Goal: Task Accomplishment & Management: Use online tool/utility

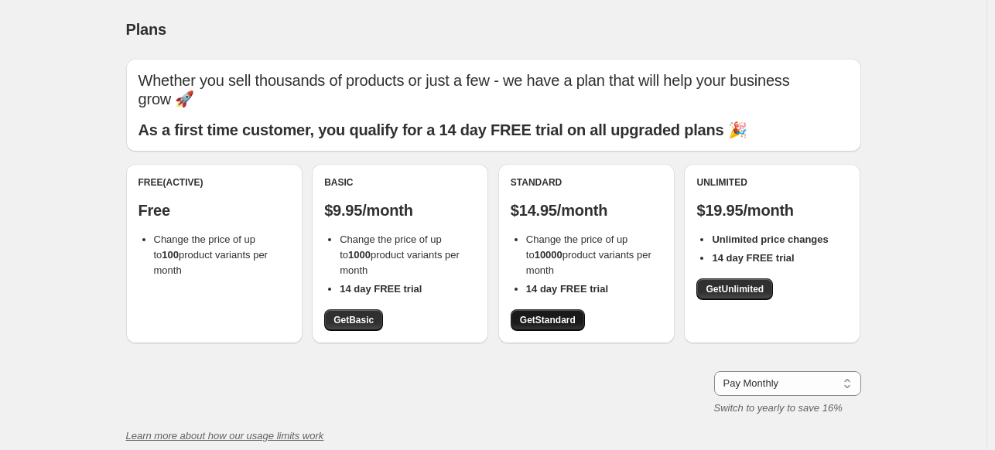
click at [564, 325] on span "Get Standard" at bounding box center [548, 320] width 56 height 12
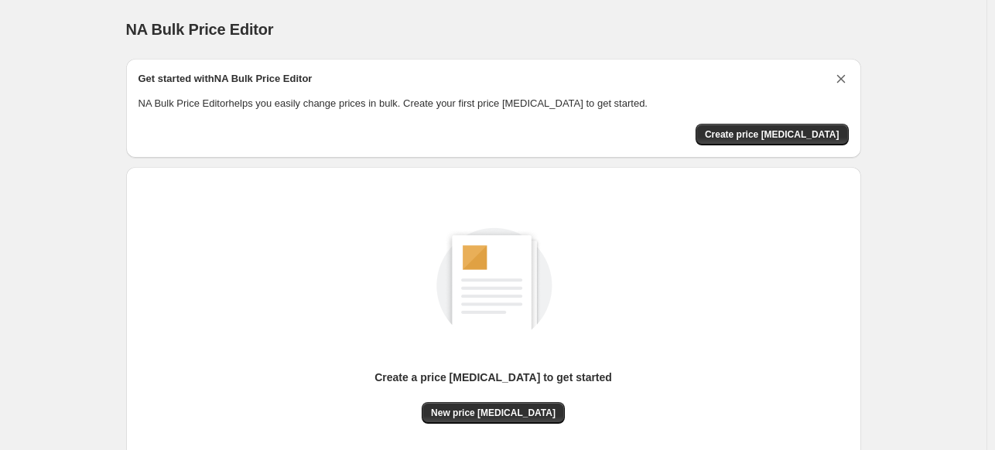
click at [843, 80] on icon "Dismiss card" at bounding box center [841, 79] width 9 height 9
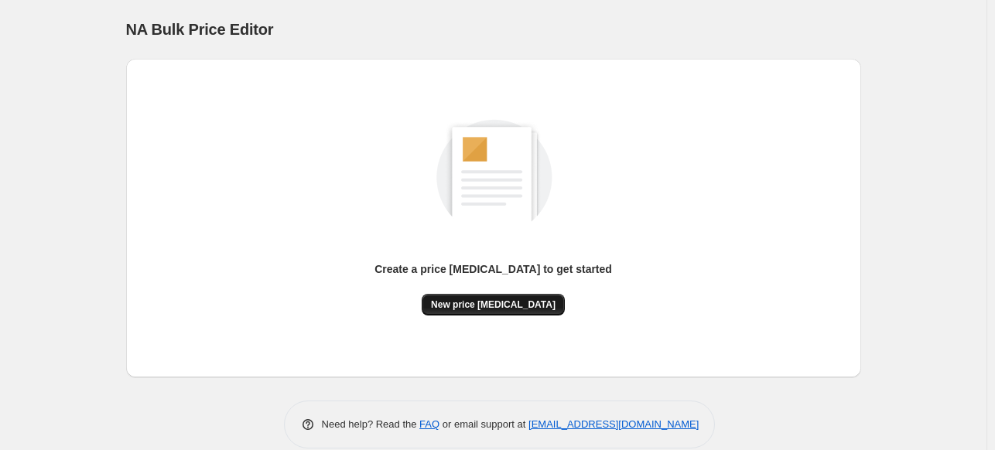
click at [526, 302] on span "New price [MEDICAL_DATA]" at bounding box center [493, 305] width 125 height 12
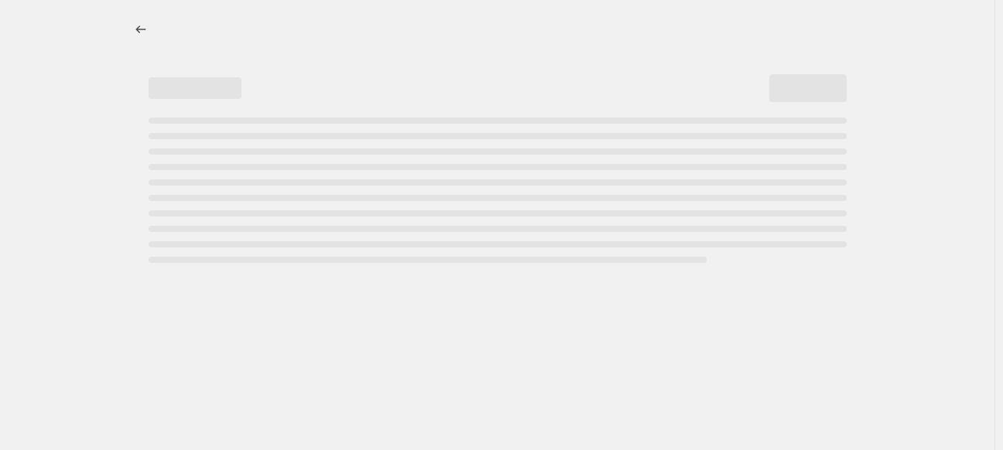
select select "percentage"
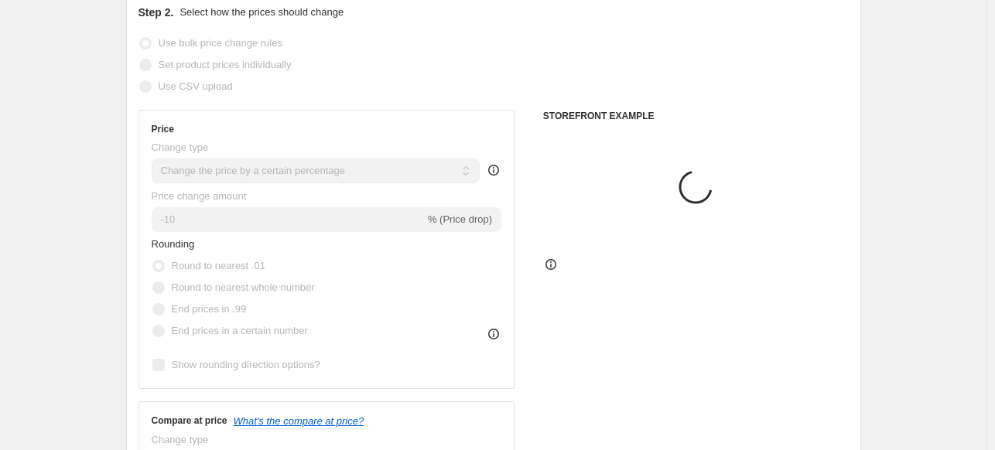
scroll to position [310, 0]
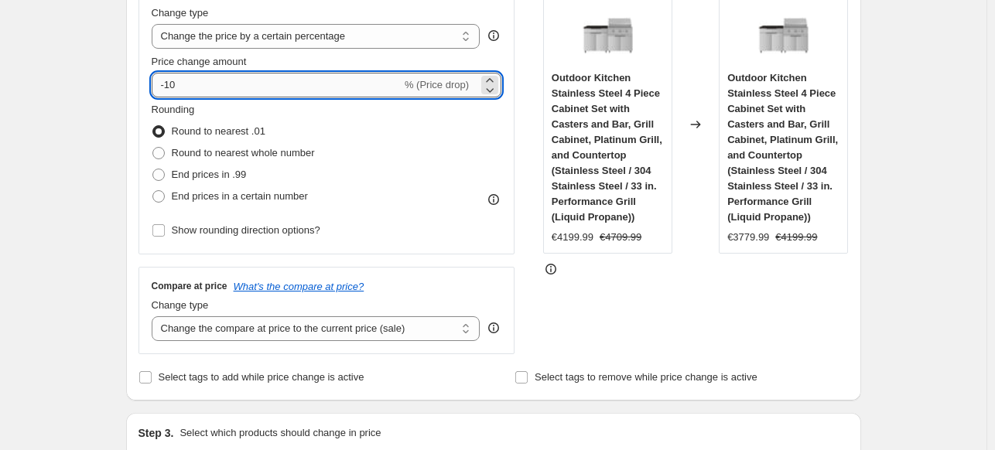
click at [252, 91] on input "-10" at bounding box center [277, 85] width 250 height 25
type input "-1"
type input "-40"
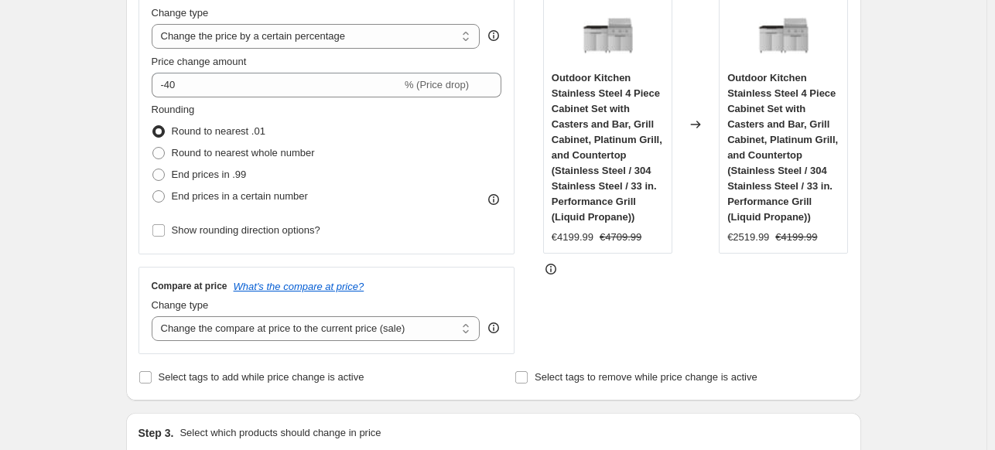
click at [733, 292] on div "STOREFRONT EXAMPLE Outdoor Kitchen Stainless Steel 4 Piece Cabinet Set with Cas…" at bounding box center [696, 164] width 306 height 379
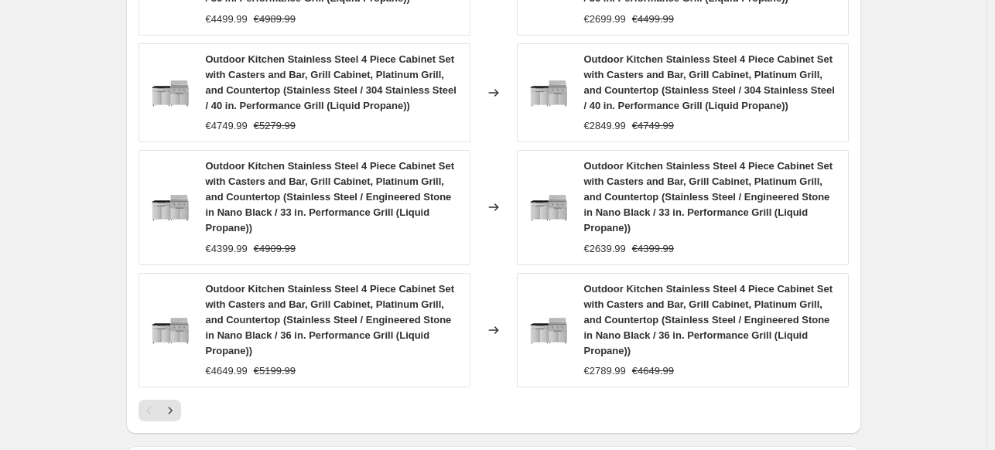
scroll to position [1161, 0]
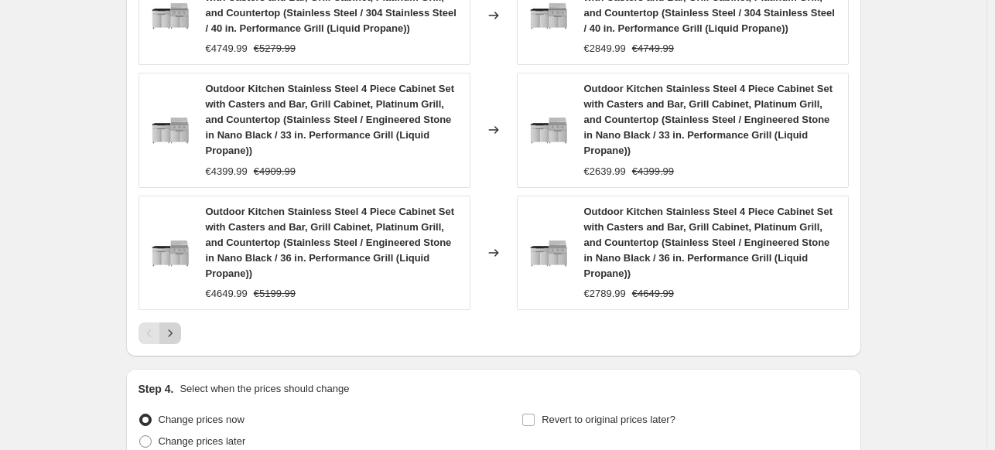
click at [167, 331] on icon "Next" at bounding box center [170, 333] width 15 height 15
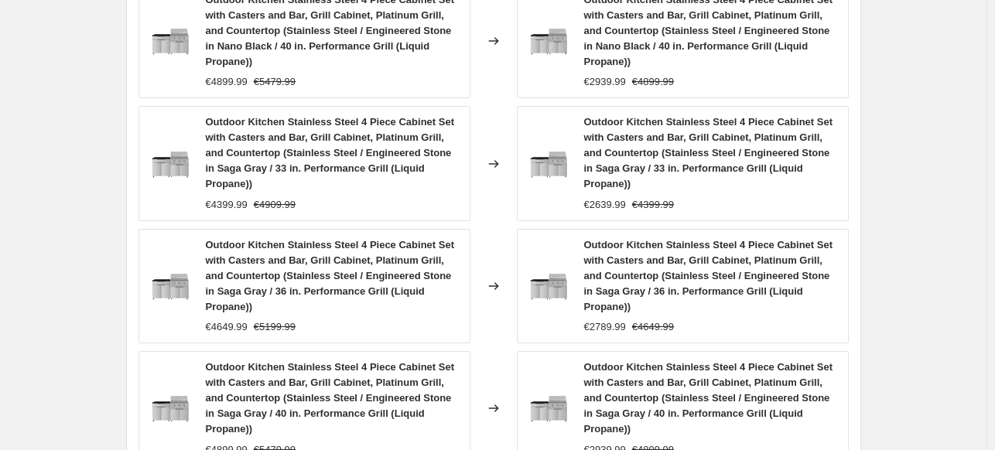
scroll to position [1290, 0]
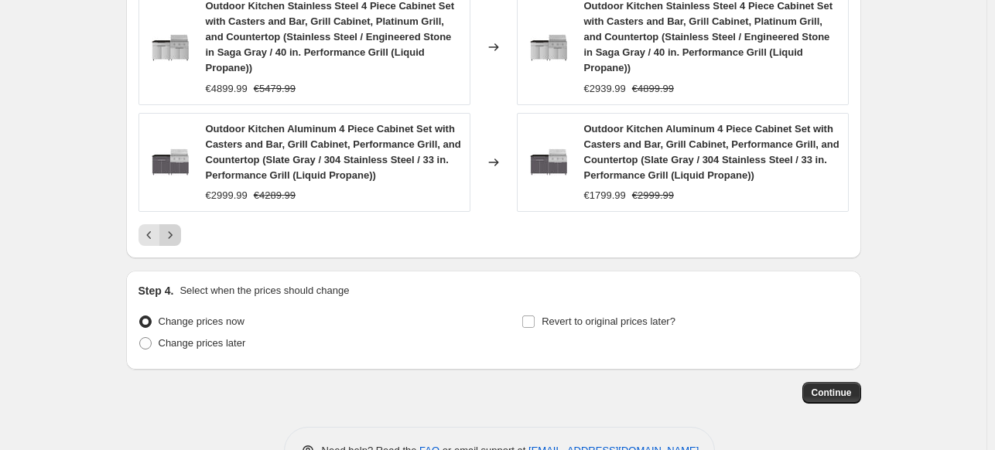
click at [175, 228] on icon "Next" at bounding box center [170, 235] width 15 height 15
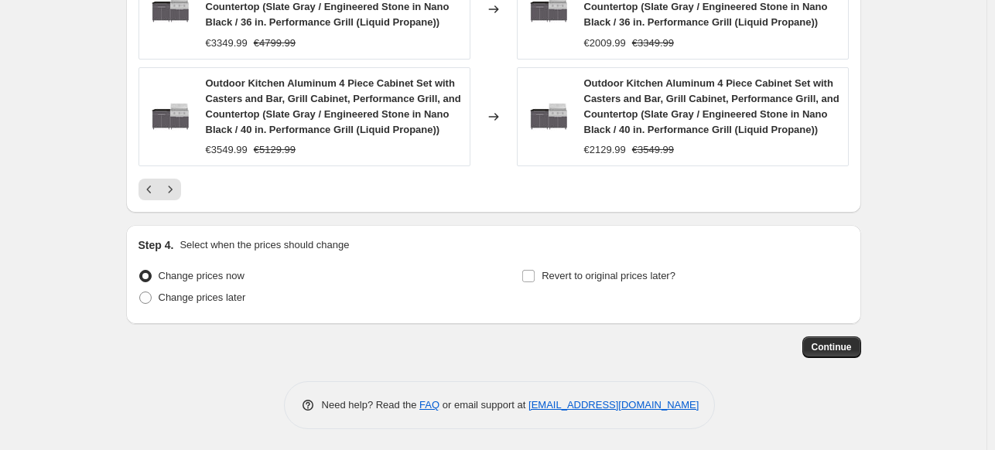
scroll to position [1275, 0]
click at [824, 349] on span "Continue" at bounding box center [832, 347] width 40 height 12
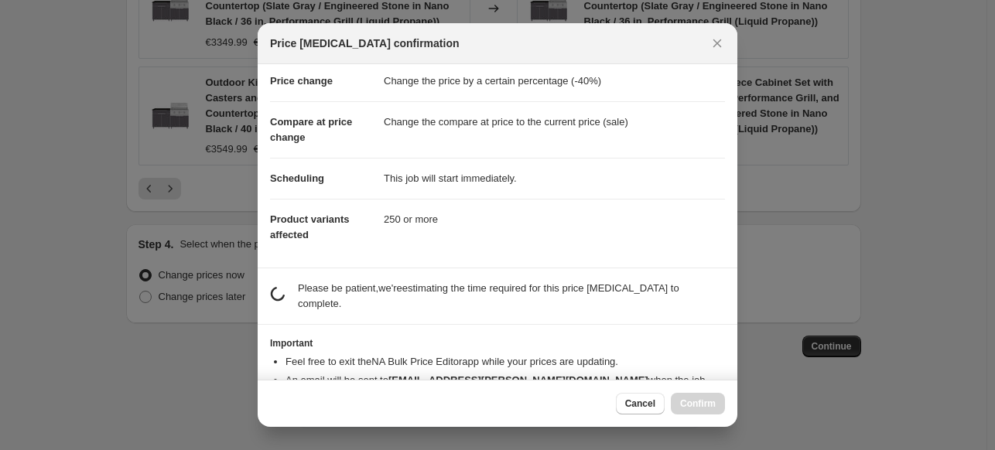
scroll to position [60, 0]
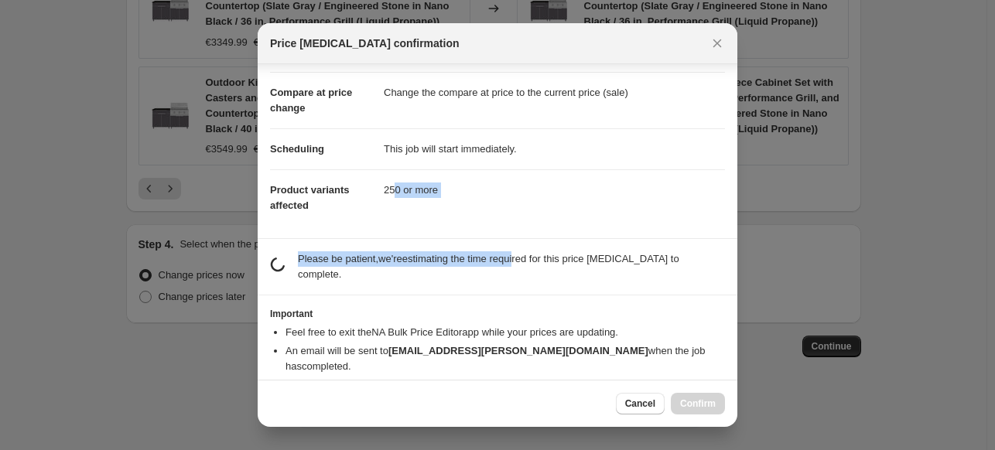
drag, startPoint x: 391, startPoint y: 188, endPoint x: 515, endPoint y: 265, distance: 146.0
click at [515, 265] on div "Confirmation for [DATE] 02:17:17 Price [MEDICAL_DATA] Price change Change the p…" at bounding box center [498, 222] width 480 height 316
click at [515, 265] on p "Please be patient, we're estimating the time required for this price [MEDICAL_D…" at bounding box center [511, 267] width 427 height 31
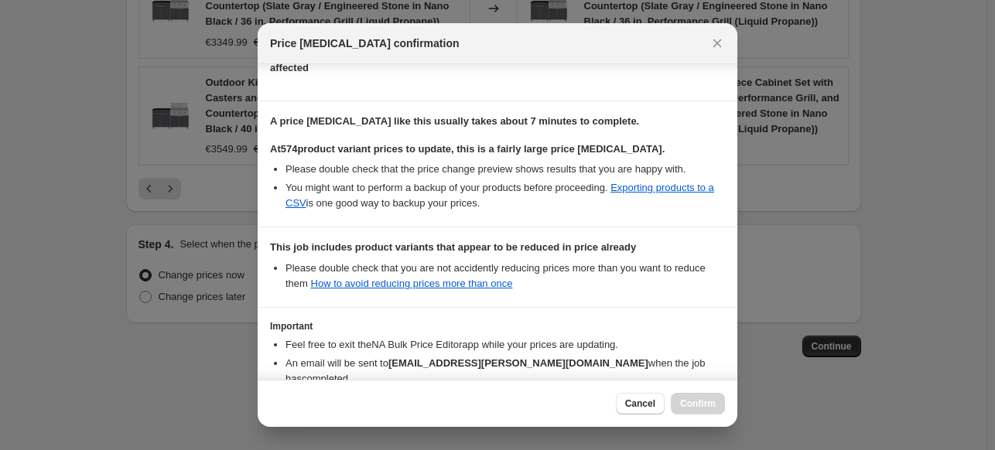
scroll to position [285, 0]
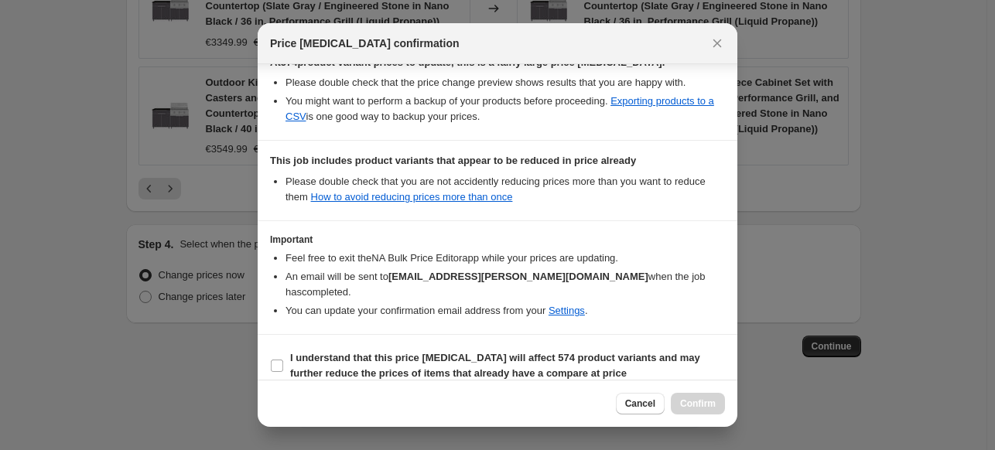
drag, startPoint x: 273, startPoint y: 350, endPoint x: 316, endPoint y: 368, distance: 46.4
click at [273, 360] on input "I understand that this price [MEDICAL_DATA] will affect 574 product variants an…" at bounding box center [277, 366] width 12 height 12
checkbox input "true"
click at [707, 411] on button "Confirm" at bounding box center [698, 404] width 54 height 22
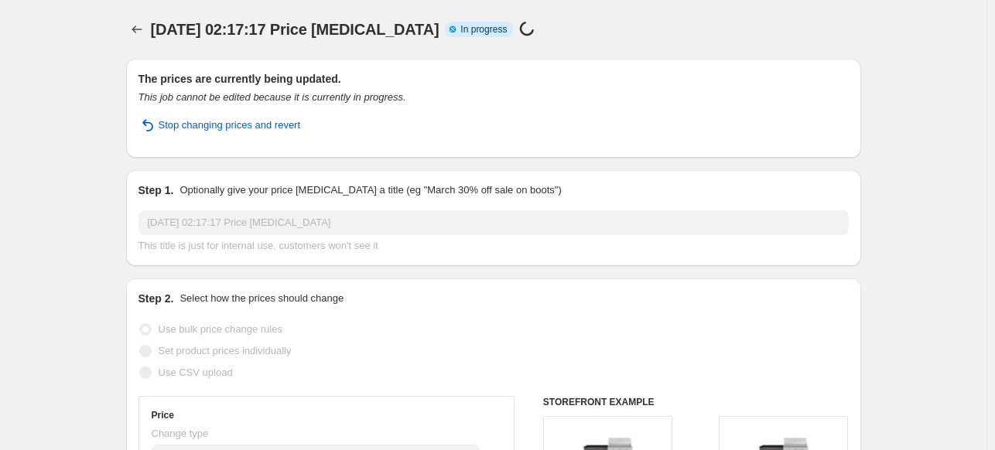
click at [552, 49] on div "[DATE] 02:17:17 Price [MEDICAL_DATA]. This page is ready [DATE] 02:17:17 Price …" at bounding box center [493, 29] width 735 height 59
click at [594, 27] on p "360/574 (62%)" at bounding box center [580, 30] width 66 height 12
click at [791, 36] on div "[DATE] 02:17:17 Price [MEDICAL_DATA] Info Partially complete In progress Price …" at bounding box center [493, 30] width 735 height 22
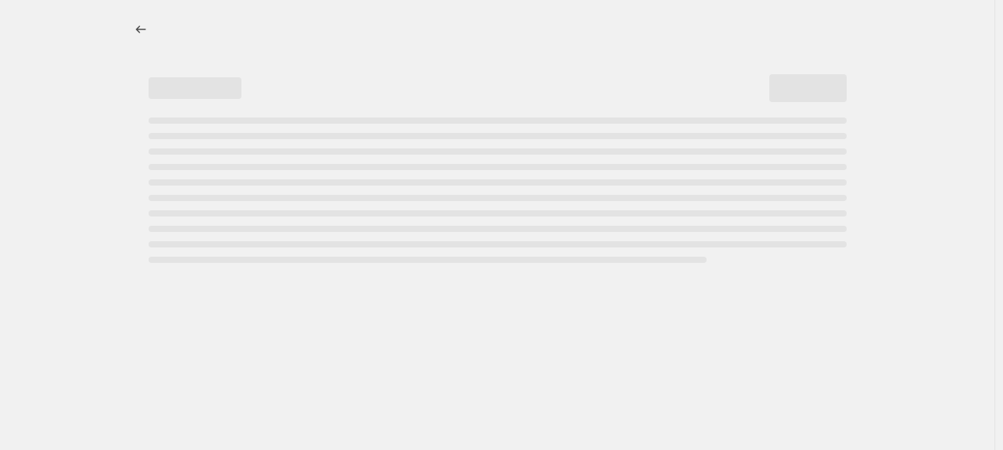
select select "percentage"
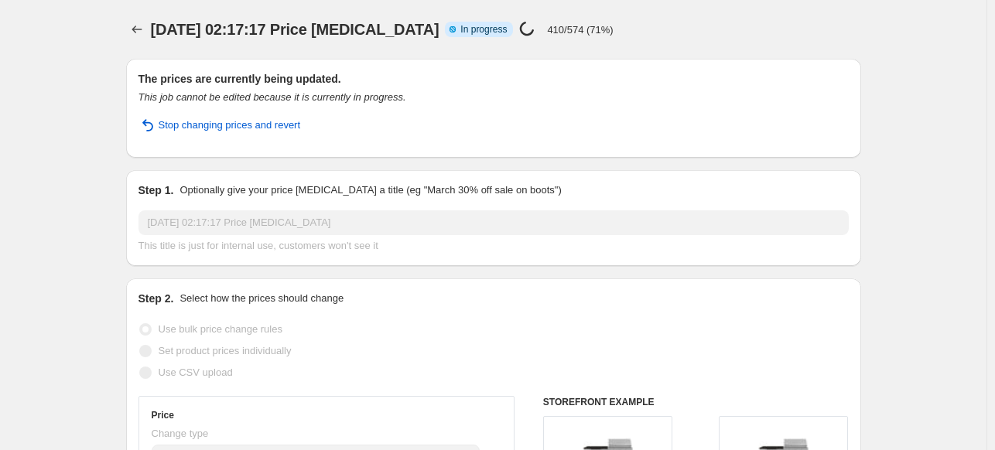
click at [683, 46] on div "12 sep 2025, 02:17:17 Price change job. This page is ready 12 sep 2025, 02:17:1…" at bounding box center [493, 29] width 735 height 59
click at [683, 43] on div "12 sep 2025, 02:17:17 Price change job. This page is ready 12 sep 2025, 02:17:1…" at bounding box center [493, 29] width 735 height 59
drag, startPoint x: 683, startPoint y: 43, endPoint x: 677, endPoint y: 36, distance: 8.8
click at [681, 42] on div "12 sep 2025, 02:17:17 Price change job. This page is ready 12 sep 2025, 02:17:1…" at bounding box center [493, 29] width 735 height 59
click at [677, 36] on div "12 sep 2025, 02:17:17 Price change job Info Partially complete In progress Pric…" at bounding box center [441, 30] width 581 height 22
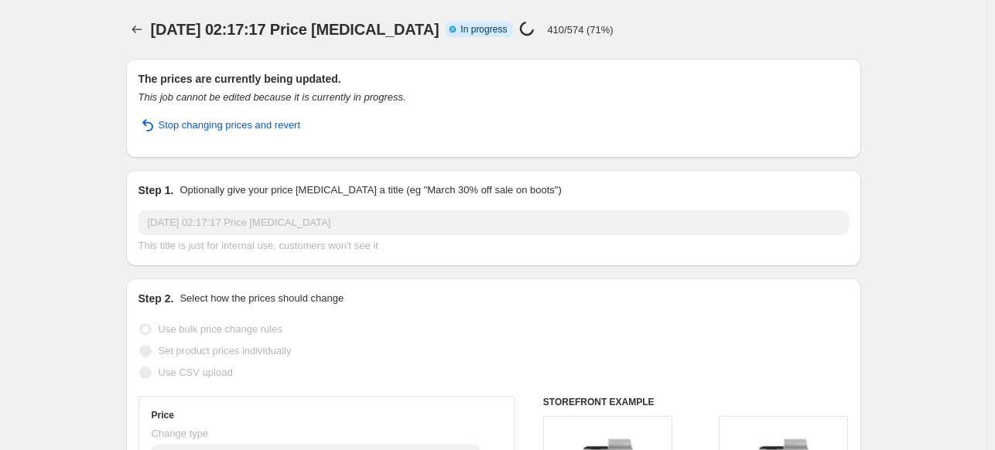
click at [677, 36] on div "12 sep 2025, 02:17:17 Price change job Info Partially complete In progress Pric…" at bounding box center [441, 30] width 581 height 22
click at [629, 19] on div "12 sep 2025, 02:17:17 Price change job Info Partially complete In progress Pric…" at bounding box center [441, 30] width 581 height 22
